Goal: Information Seeking & Learning: Find specific fact

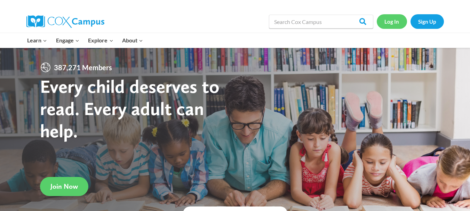
click at [396, 19] on link "Log In" at bounding box center [392, 21] width 30 height 14
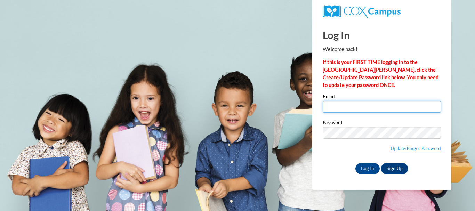
click at [346, 107] on input "Email" at bounding box center [382, 107] width 118 height 12
type input "dd_shep21@yahoo.com"
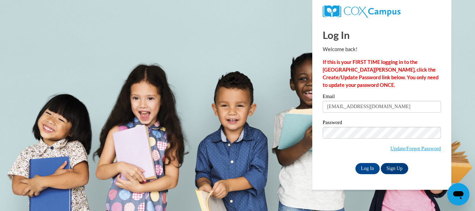
click at [464, 122] on body "Log In Welcome back! If this is your FIRST TIME logging in to the NEW Cox Campu…" at bounding box center [237, 105] width 475 height 211
click at [371, 170] on input "Log In" at bounding box center [368, 168] width 24 height 11
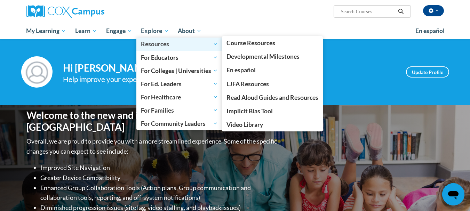
click at [167, 46] on span "Resources" at bounding box center [179, 44] width 77 height 8
click at [157, 41] on span "Resources" at bounding box center [179, 44] width 77 height 8
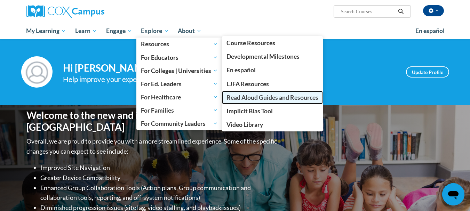
click at [247, 97] on span "Read Aloud Guides and Resources" at bounding box center [273, 97] width 92 height 7
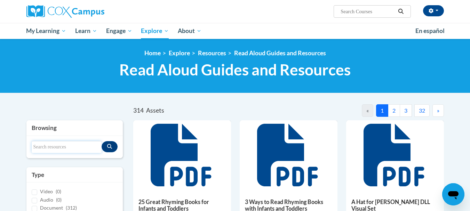
click at [97, 148] on input "Search resources" at bounding box center [67, 147] width 70 height 12
type input "rain school"
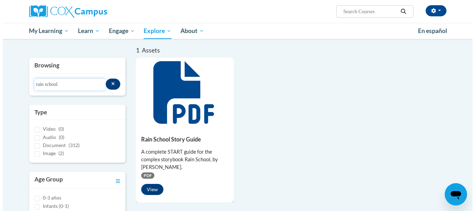
scroll to position [63, 0]
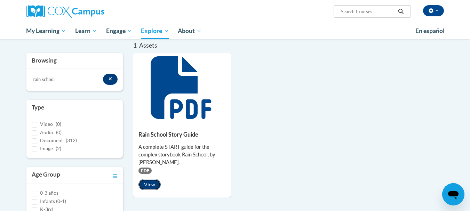
click at [149, 185] on button "View" at bounding box center [150, 184] width 22 height 11
